Goal: Task Accomplishment & Management: Use online tool/utility

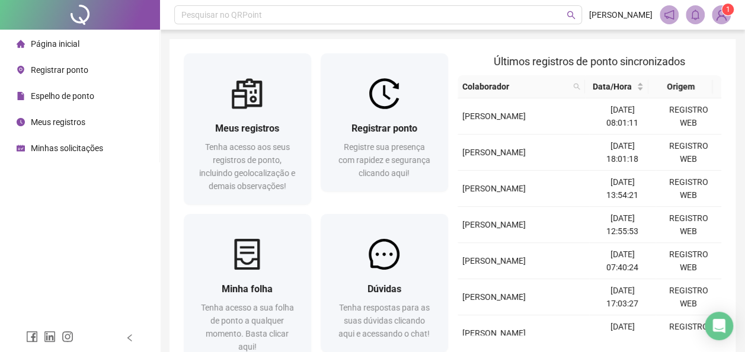
click at [65, 70] on span "Registrar ponto" at bounding box center [59, 69] width 57 height 9
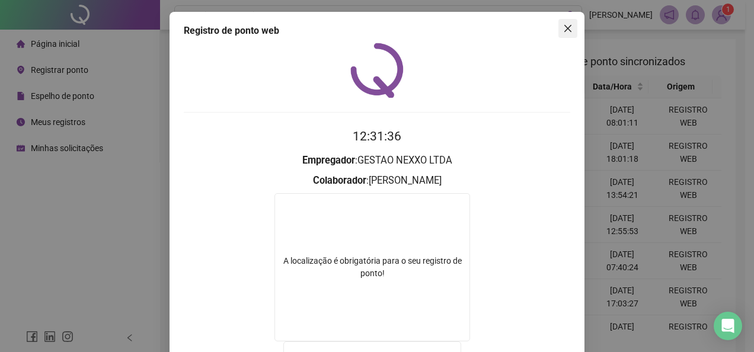
click at [563, 32] on icon "close" at bounding box center [567, 28] width 9 height 9
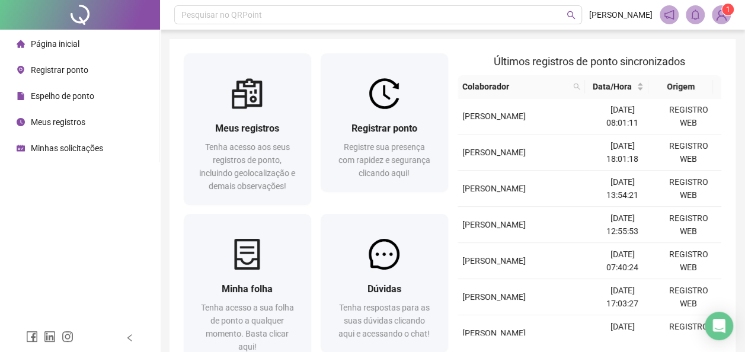
click at [47, 66] on span "Registrar ponto" at bounding box center [59, 69] width 57 height 9
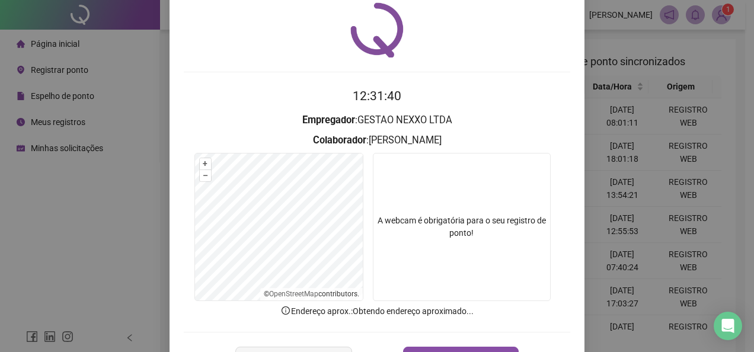
scroll to position [84, 0]
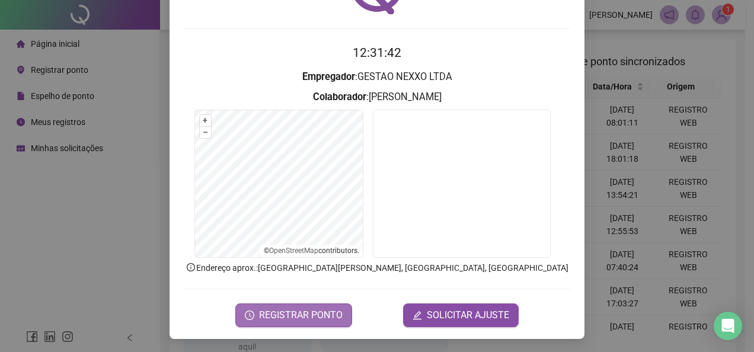
click at [306, 315] on span "REGISTRAR PONTO" at bounding box center [301, 315] width 84 height 14
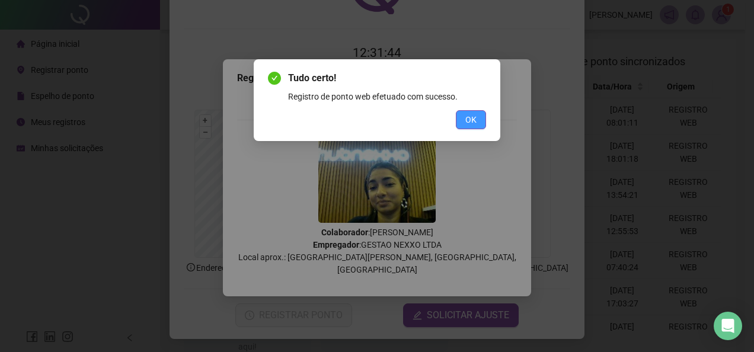
click at [469, 118] on span "OK" at bounding box center [470, 119] width 11 height 13
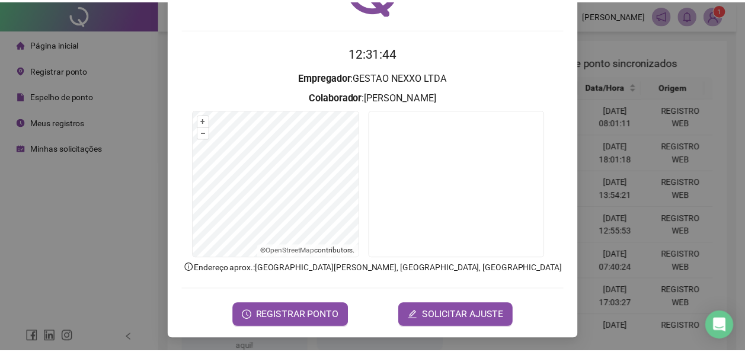
scroll to position [0, 0]
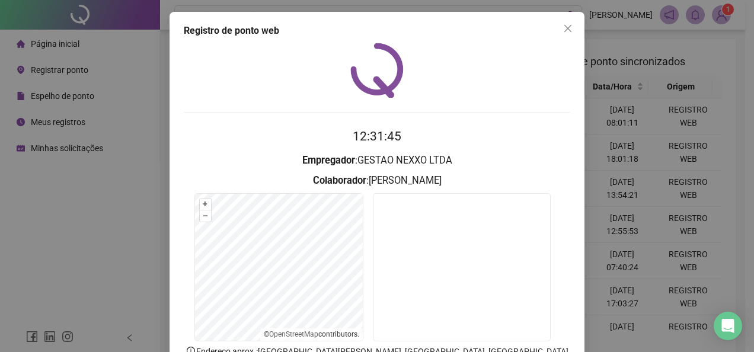
click at [558, 28] on span "Close" at bounding box center [567, 28] width 19 height 9
